Goal: Complete application form

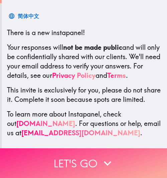
click at [78, 160] on button "Let's go" at bounding box center [83, 163] width 167 height 30
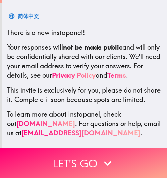
scroll to position [112, 0]
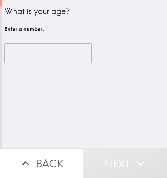
click at [29, 61] on input "number" at bounding box center [47, 53] width 87 height 21
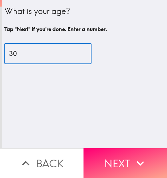
click at [76, 52] on input "30" at bounding box center [47, 53] width 87 height 21
click at [76, 52] on input "36" at bounding box center [47, 53] width 87 height 21
click at [75, 55] on input "35" at bounding box center [47, 53] width 87 height 21
click at [75, 55] on input "34" at bounding box center [47, 53] width 87 height 21
click at [75, 55] on input "33" at bounding box center [47, 53] width 87 height 21
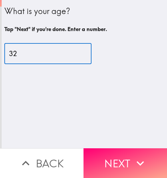
click at [75, 55] on input "32" at bounding box center [47, 53] width 87 height 21
type input "31"
click at [75, 55] on input "31" at bounding box center [47, 53] width 87 height 21
click at [114, 157] on button "Next" at bounding box center [124, 163] width 83 height 30
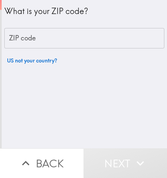
click at [41, 36] on input "ZIP code" at bounding box center [84, 38] width 160 height 21
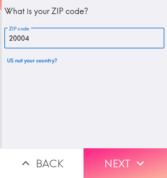
type input "20004"
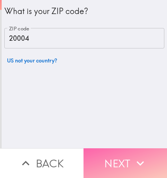
click at [117, 159] on button "Next" at bounding box center [124, 163] width 83 height 30
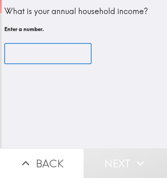
click at [33, 56] on input "number" at bounding box center [47, 53] width 87 height 21
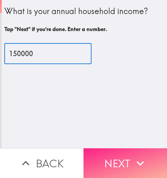
type input "150000"
click at [122, 173] on button "Next" at bounding box center [124, 163] width 83 height 30
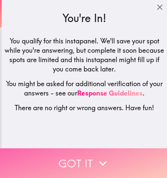
click at [86, 158] on button "Got it" at bounding box center [83, 163] width 167 height 30
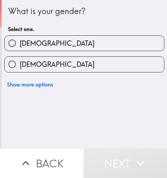
click at [55, 44] on label "[DEMOGRAPHIC_DATA]" at bounding box center [84, 43] width 159 height 15
click at [20, 44] on input "[DEMOGRAPHIC_DATA]" at bounding box center [12, 43] width 15 height 15
radio input "true"
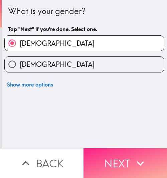
click at [120, 160] on button "Next" at bounding box center [124, 163] width 83 height 30
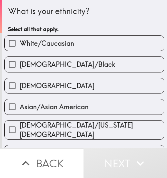
click at [63, 41] on span "White/Caucasian" at bounding box center [47, 43] width 54 height 9
click at [20, 41] on input "White/Caucasian" at bounding box center [12, 43] width 15 height 15
checkbox input "true"
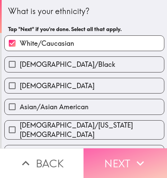
click at [118, 160] on button "Next" at bounding box center [124, 163] width 83 height 30
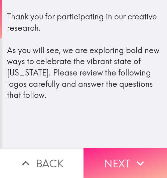
click at [116, 158] on button "Next" at bounding box center [124, 163] width 83 height 30
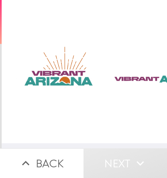
scroll to position [5, 5]
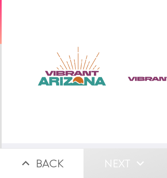
drag, startPoint x: 88, startPoint y: 61, endPoint x: 90, endPoint y: 66, distance: 5.5
click at [88, 61] on div at bounding box center [124, 71] width 255 height 143
click at [80, 72] on div at bounding box center [124, 71] width 255 height 143
click at [76, 70] on div at bounding box center [124, 71] width 255 height 143
click at [126, 80] on div at bounding box center [124, 71] width 255 height 143
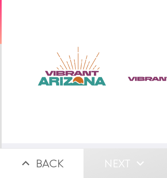
click at [141, 78] on div at bounding box center [124, 71] width 255 height 143
click at [80, 75] on div at bounding box center [124, 71] width 255 height 143
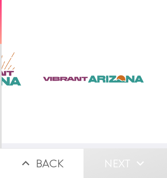
click at [95, 74] on div at bounding box center [39, 71] width 255 height 143
click at [9, 74] on div at bounding box center [39, 71] width 255 height 143
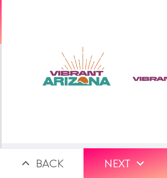
click at [78, 82] on div at bounding box center [129, 71] width 255 height 143
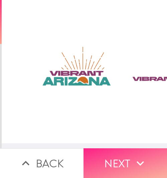
click at [113, 154] on button "Next" at bounding box center [124, 163] width 83 height 30
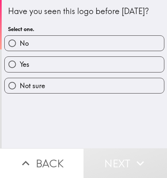
click at [51, 66] on label "Yes" at bounding box center [84, 64] width 159 height 15
click at [20, 66] on input "Yes" at bounding box center [12, 64] width 15 height 15
radio input "true"
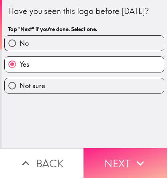
click at [109, 162] on button "Next" at bounding box center [124, 163] width 83 height 30
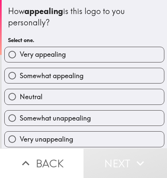
scroll to position [5, 0]
click at [69, 47] on label "Very appealing" at bounding box center [84, 54] width 159 height 15
click at [20, 47] on input "Very appealing" at bounding box center [12, 54] width 15 height 15
radio input "true"
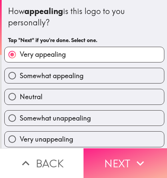
click at [118, 159] on button "Next" at bounding box center [124, 163] width 83 height 30
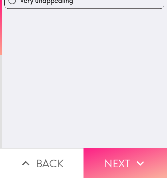
scroll to position [0, 0]
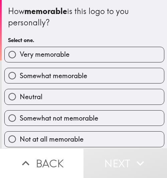
click at [52, 54] on span "Very memorable" at bounding box center [45, 54] width 50 height 9
click at [20, 54] on input "Very memorable" at bounding box center [12, 54] width 15 height 15
radio input "true"
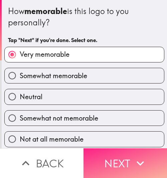
click at [114, 160] on button "Next" at bounding box center [124, 163] width 83 height 30
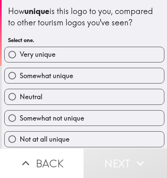
click at [57, 62] on label "Very unique" at bounding box center [84, 54] width 159 height 15
click at [20, 62] on input "Very unique" at bounding box center [12, 54] width 15 height 15
radio input "true"
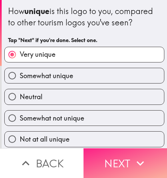
click at [123, 160] on button "Next" at bounding box center [124, 163] width 83 height 30
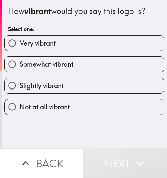
click at [74, 46] on label "Very vibrant" at bounding box center [84, 43] width 159 height 15
click at [20, 46] on input "Very vibrant" at bounding box center [12, 43] width 15 height 15
radio input "true"
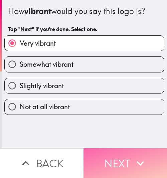
click at [124, 163] on button "Next" at bounding box center [124, 163] width 83 height 30
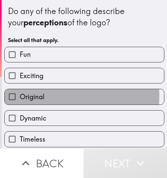
click at [55, 96] on label "Original" at bounding box center [84, 96] width 159 height 15
click at [20, 96] on input "Original" at bounding box center [12, 96] width 15 height 15
checkbox input "true"
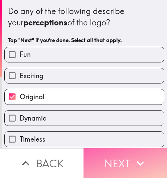
click at [103, 155] on button "Next" at bounding box center [124, 163] width 83 height 30
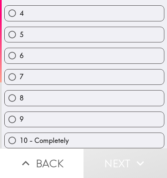
scroll to position [123, 0]
click at [69, 135] on label "10 - Completely" at bounding box center [84, 140] width 159 height 15
click at [20, 135] on input "10 - Completely" at bounding box center [12, 140] width 15 height 15
radio input "true"
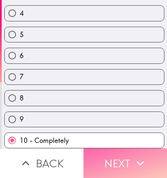
click at [121, 161] on button "Next" at bounding box center [124, 163] width 83 height 30
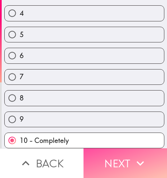
scroll to position [105, 0]
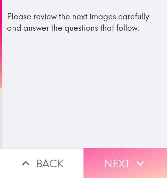
click at [108, 156] on button "Next" at bounding box center [124, 163] width 83 height 30
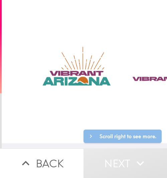
scroll to position [0, 99]
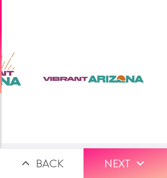
click at [115, 162] on button "Next" at bounding box center [124, 163] width 83 height 30
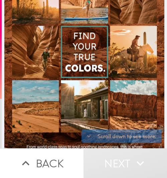
scroll to position [92, 0]
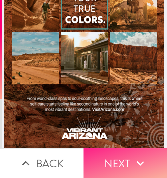
click at [129, 162] on button "Next" at bounding box center [124, 163] width 83 height 30
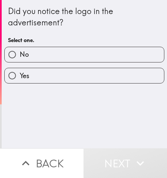
click at [39, 81] on label "Yes" at bounding box center [84, 75] width 159 height 15
click at [20, 81] on input "Yes" at bounding box center [12, 75] width 15 height 15
radio input "true"
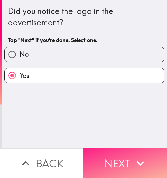
click at [126, 157] on button "Next" at bounding box center [124, 163] width 83 height 30
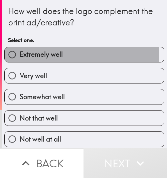
click at [70, 54] on label "Extremely well" at bounding box center [84, 54] width 159 height 15
click at [20, 54] on input "Extremely well" at bounding box center [12, 54] width 15 height 15
radio input "true"
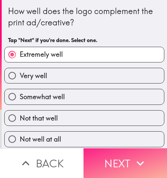
click at [133, 156] on icon "button" at bounding box center [140, 163] width 15 height 15
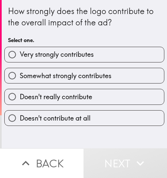
click at [60, 57] on span "Very strongly contributes" at bounding box center [57, 54] width 74 height 9
click at [20, 57] on input "Very strongly contributes" at bounding box center [12, 54] width 15 height 15
radio input "true"
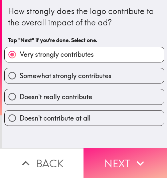
click at [113, 155] on button "Next" at bounding box center [124, 163] width 83 height 30
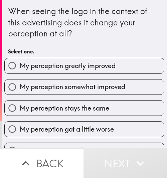
click at [69, 70] on span "My perception greatly improved" at bounding box center [68, 65] width 96 height 9
click at [20, 70] on input "My perception greatly improved" at bounding box center [12, 65] width 15 height 15
radio input "true"
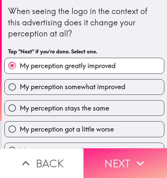
click at [139, 156] on icon "button" at bounding box center [140, 163] width 15 height 15
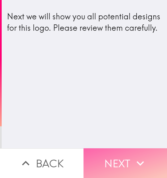
click at [124, 158] on button "Next" at bounding box center [124, 163] width 83 height 30
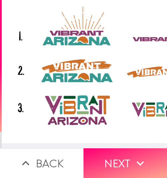
scroll to position [5, 99]
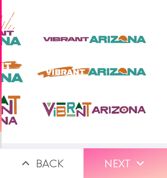
click at [133, 162] on icon "button" at bounding box center [140, 163] width 15 height 15
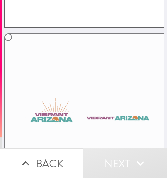
scroll to position [334, 0]
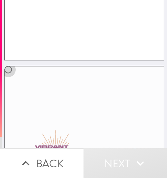
click at [5, 62] on input "radio" at bounding box center [8, 69] width 15 height 15
radio input "true"
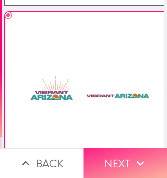
scroll to position [401, 0]
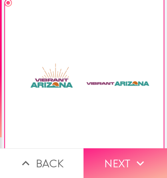
click at [120, 161] on button "Next" at bounding box center [124, 163] width 83 height 30
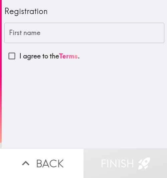
click at [30, 36] on input "First name" at bounding box center [84, 33] width 160 height 21
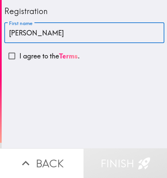
type input "[PERSON_NAME]"
click at [29, 56] on p "I agree to the Terms ." at bounding box center [49, 55] width 60 height 9
click at [19, 56] on input "I agree to the Terms ." at bounding box center [11, 55] width 15 height 15
checkbox input "true"
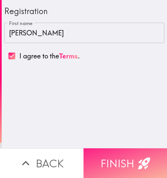
click at [116, 155] on button "Finish" at bounding box center [124, 163] width 83 height 30
